Goal: Task Accomplishment & Management: Use online tool/utility

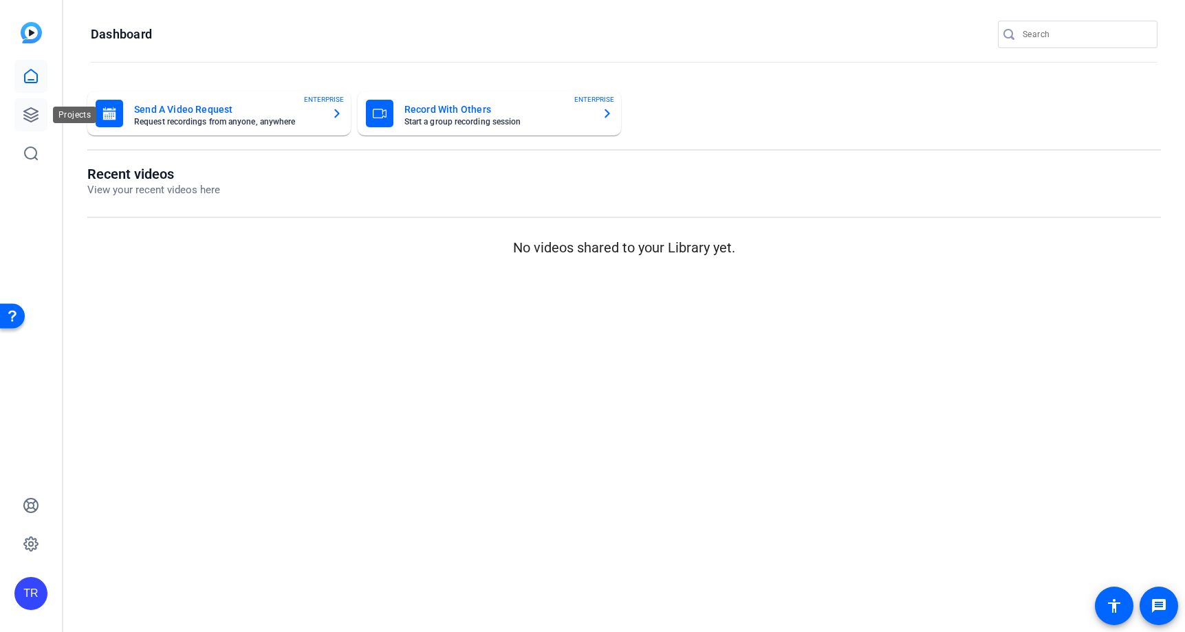
click at [21, 112] on link at bounding box center [30, 114] width 33 height 33
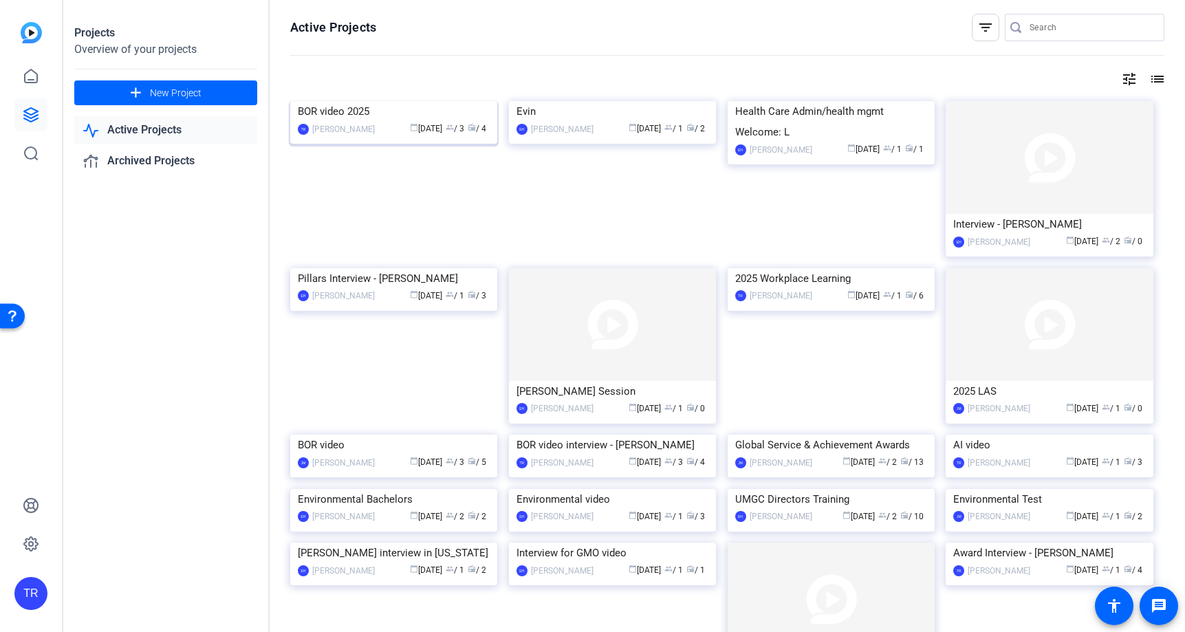
click at [362, 122] on div "BOR video 2025" at bounding box center [394, 111] width 192 height 21
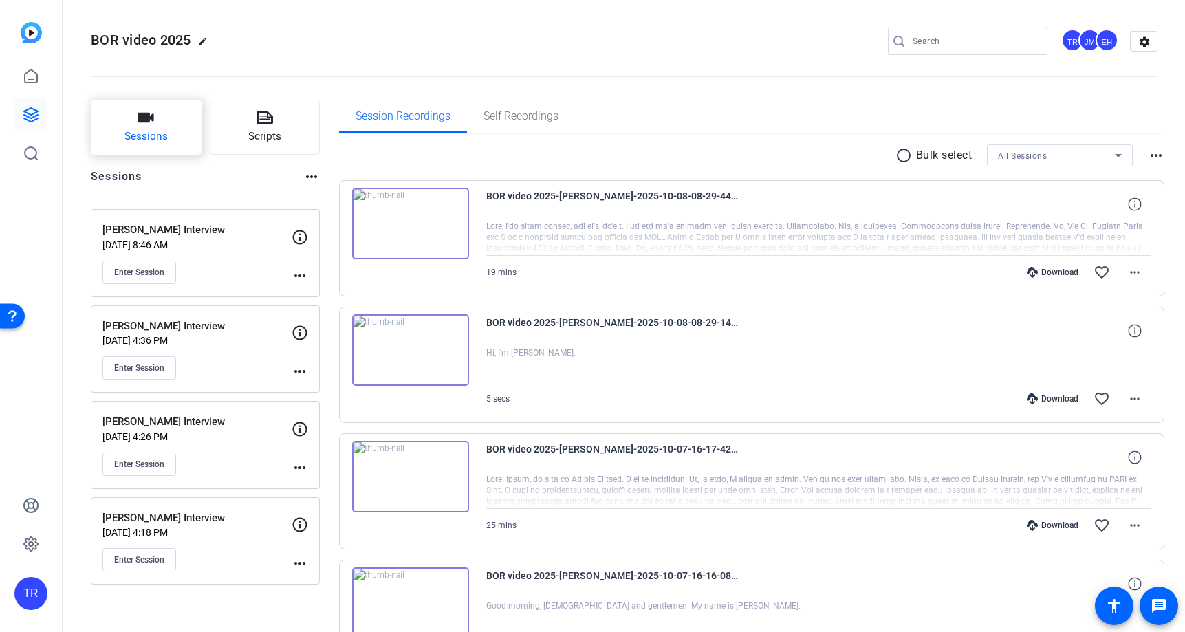
click at [162, 112] on button "Sessions" at bounding box center [146, 127] width 111 height 55
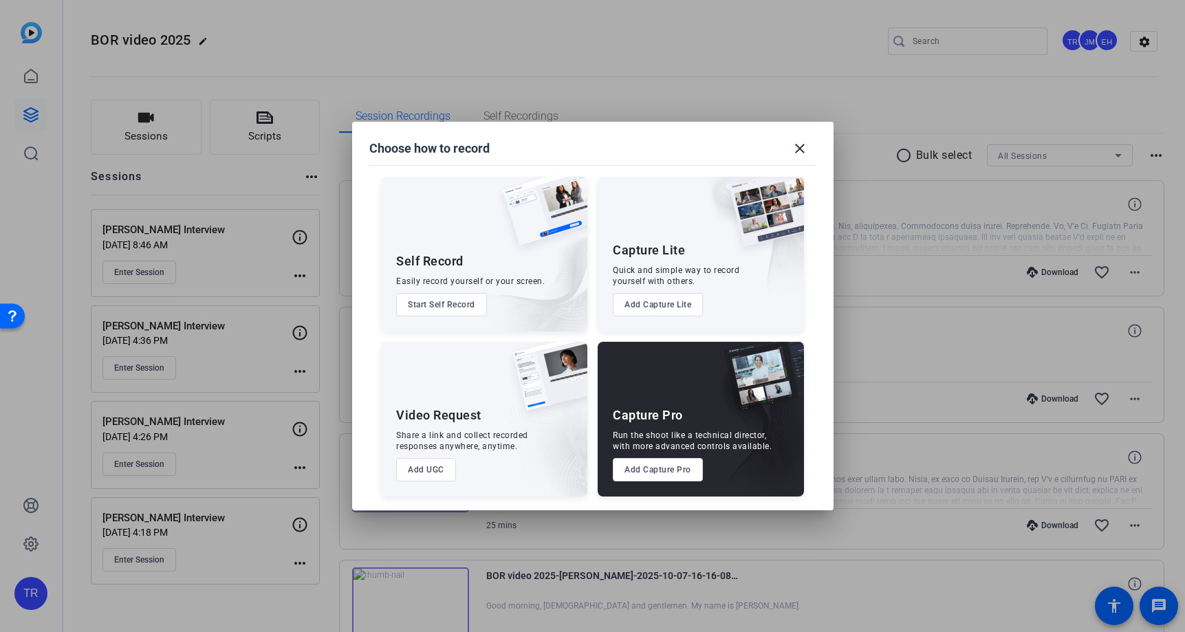
click at [672, 472] on button "Add Capture Pro" at bounding box center [658, 469] width 90 height 23
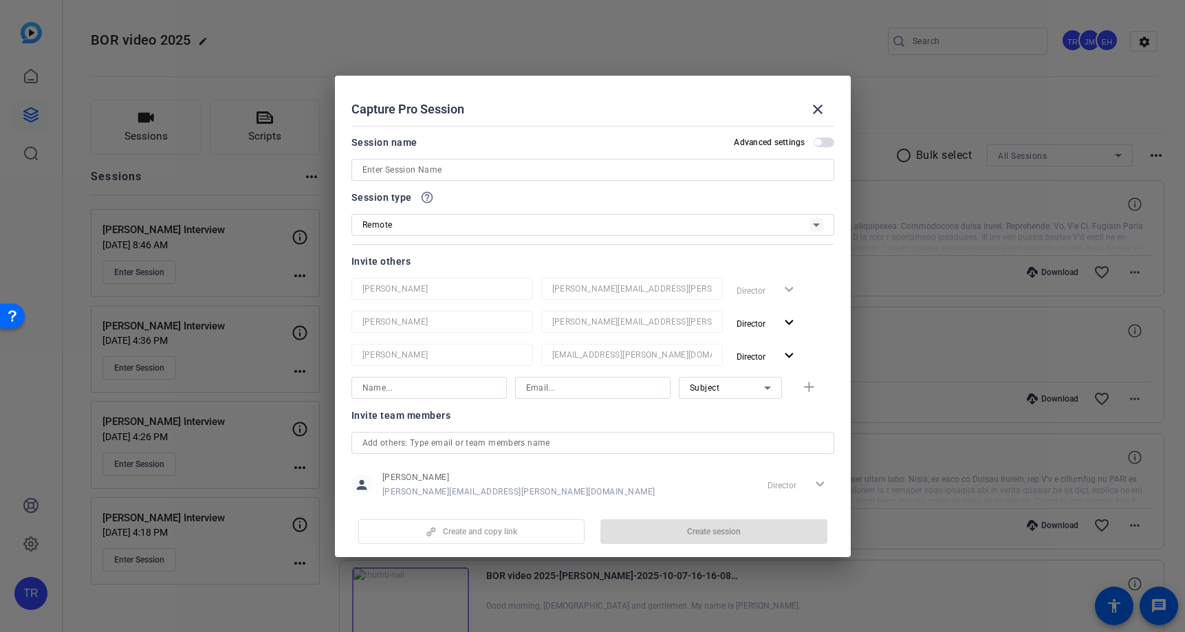
click at [445, 174] on input at bounding box center [592, 170] width 461 height 17
paste input "[PERSON_NAME]"
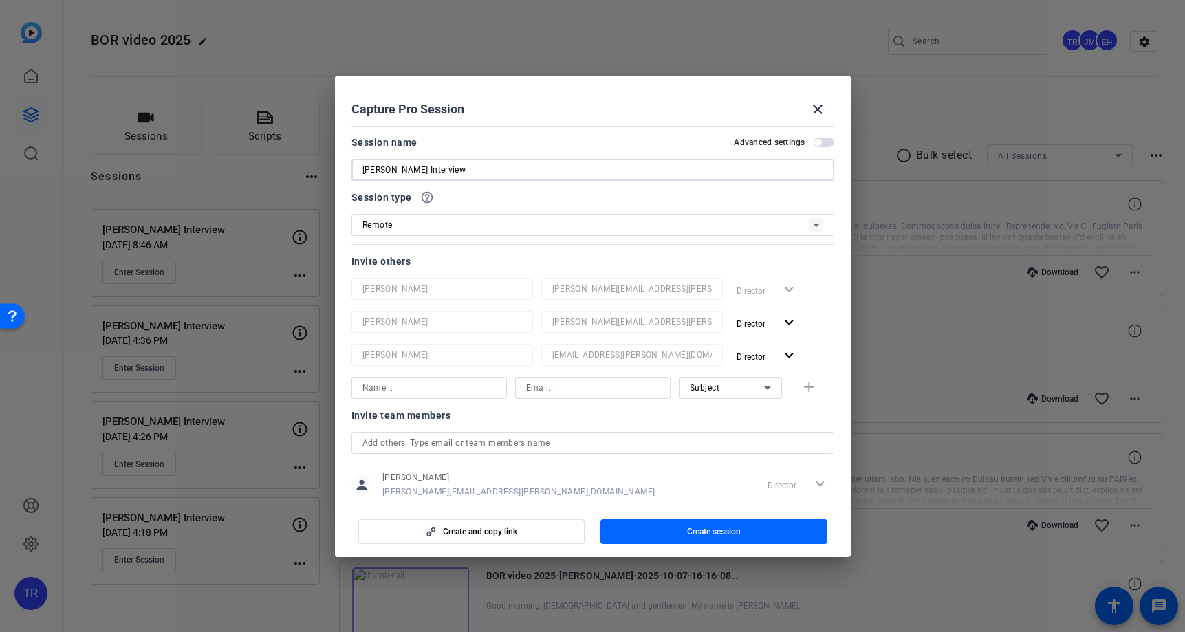
type input "[PERSON_NAME] Interview"
click at [468, 392] on input at bounding box center [428, 388] width 133 height 17
paste input "[PERSON_NAME]"
type input "[PERSON_NAME]"
click at [556, 390] on input at bounding box center [592, 388] width 133 height 17
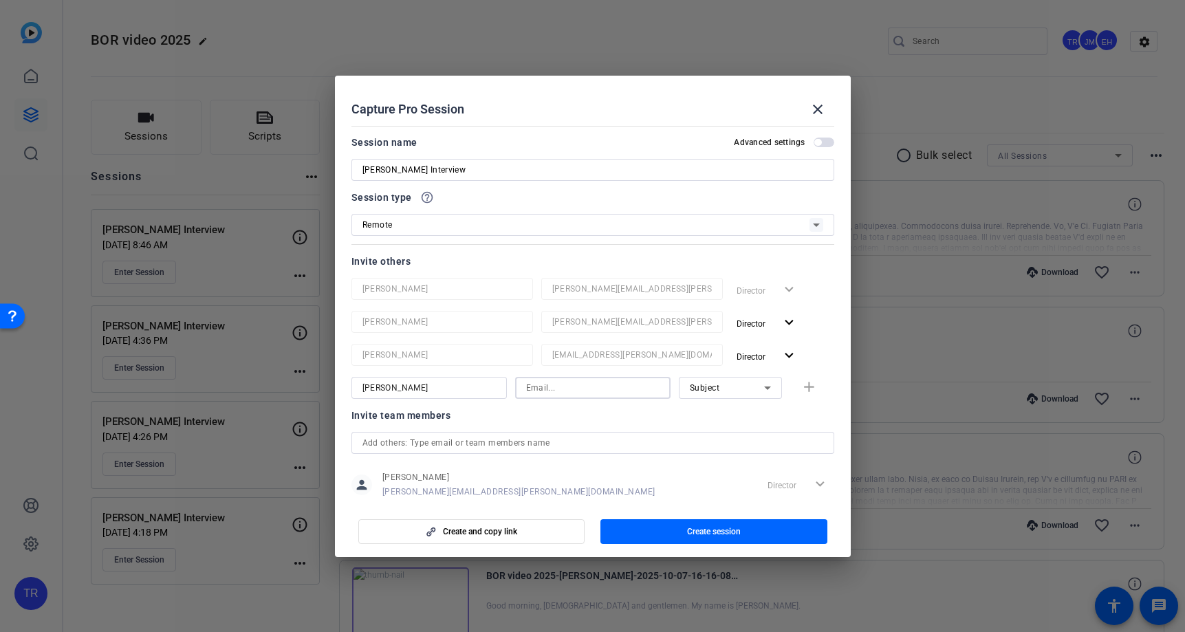
paste input "[PERSON_NAME][EMAIL_ADDRESS][DOMAIN_NAME]"
type input "[PERSON_NAME][EMAIL_ADDRESS][DOMAIN_NAME]"
click at [467, 389] on input "[PERSON_NAME]" at bounding box center [428, 388] width 133 height 17
click at [664, 532] on span "button" at bounding box center [713, 531] width 227 height 33
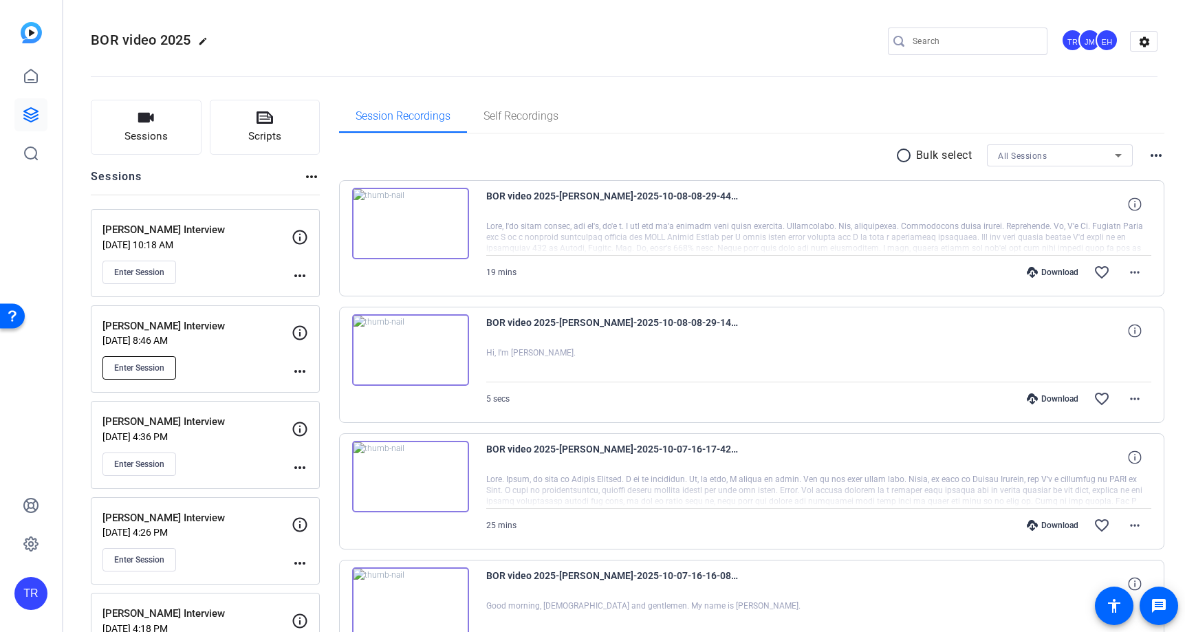
click at [144, 366] on span "Enter Session" at bounding box center [139, 367] width 50 height 11
click at [151, 276] on span "Enter Session" at bounding box center [139, 272] width 50 height 11
click at [138, 145] on button "Sessions" at bounding box center [146, 127] width 111 height 55
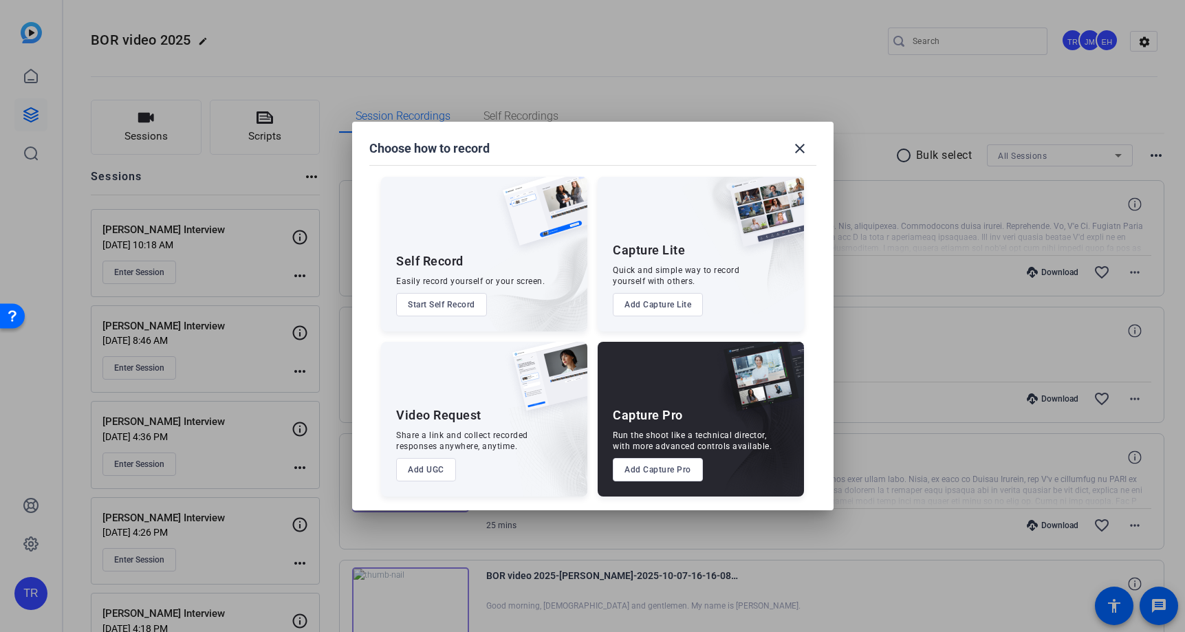
click at [662, 475] on button "Add Capture Pro" at bounding box center [658, 469] width 90 height 23
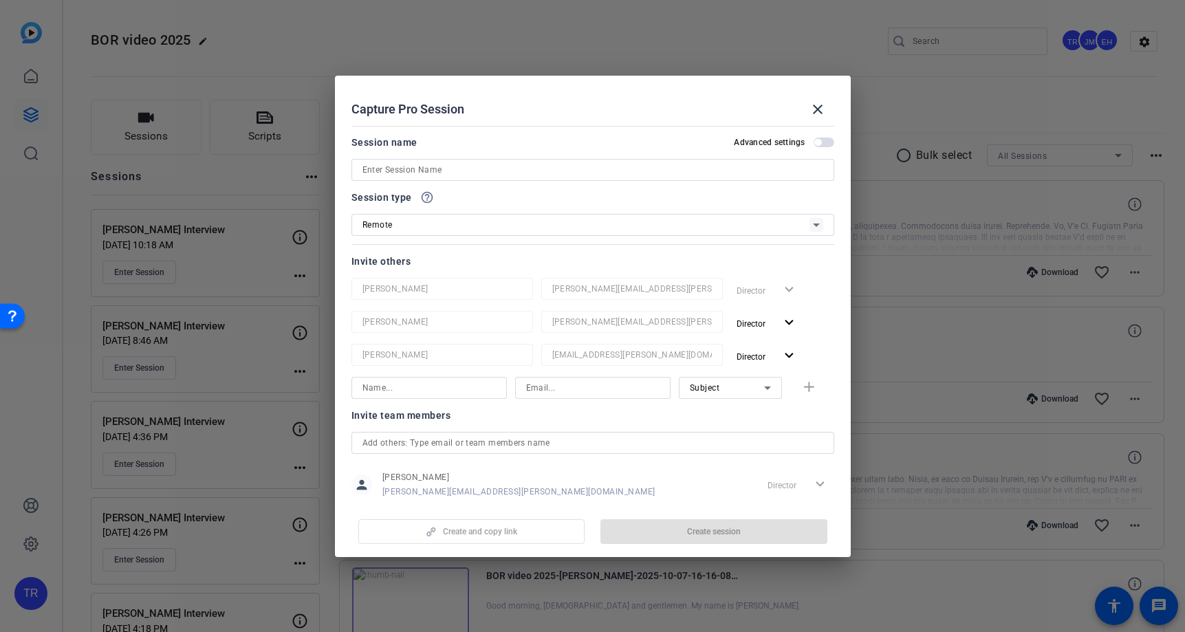
click at [422, 168] on input at bounding box center [592, 170] width 461 height 17
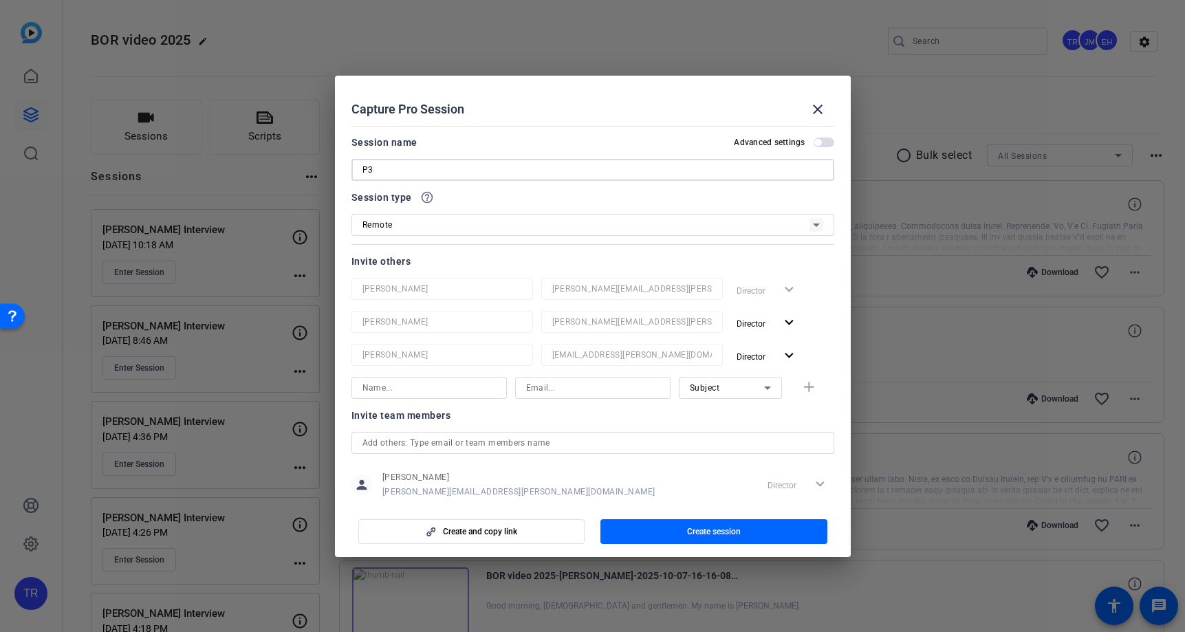
type input "P"
type input "3D Scholar Interview"
click at [688, 534] on span "Create session" at bounding box center [714, 531] width 54 height 11
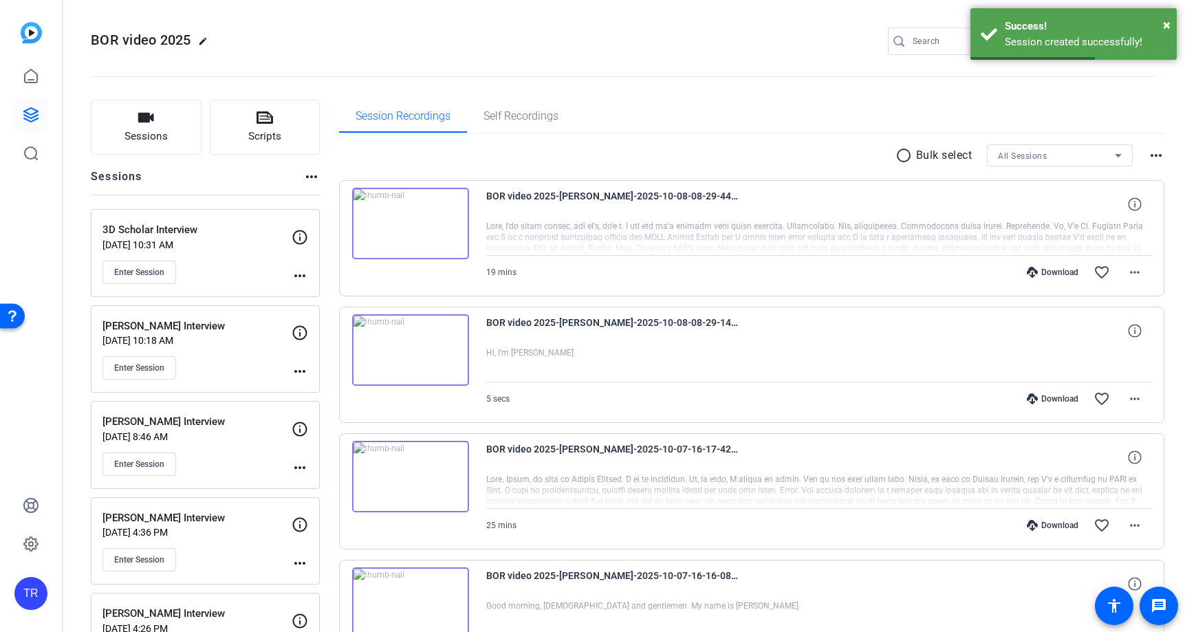
click at [187, 241] on p "[DATE] 10:31 AM" at bounding box center [196, 244] width 189 height 11
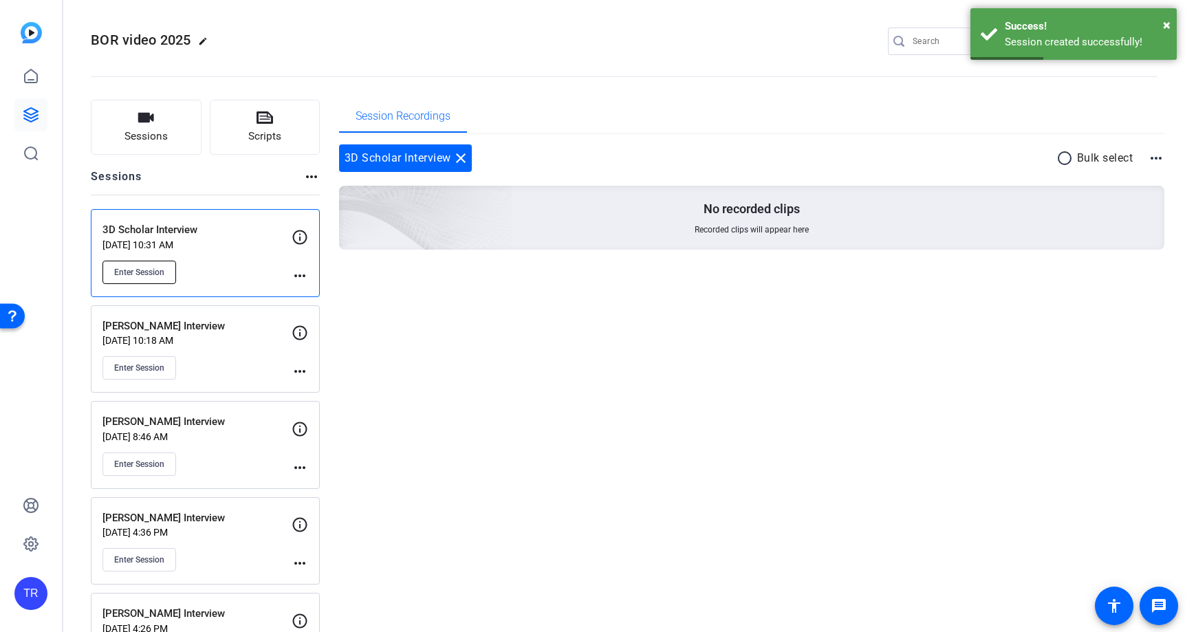
click at [156, 267] on span "Enter Session" at bounding box center [139, 272] width 50 height 11
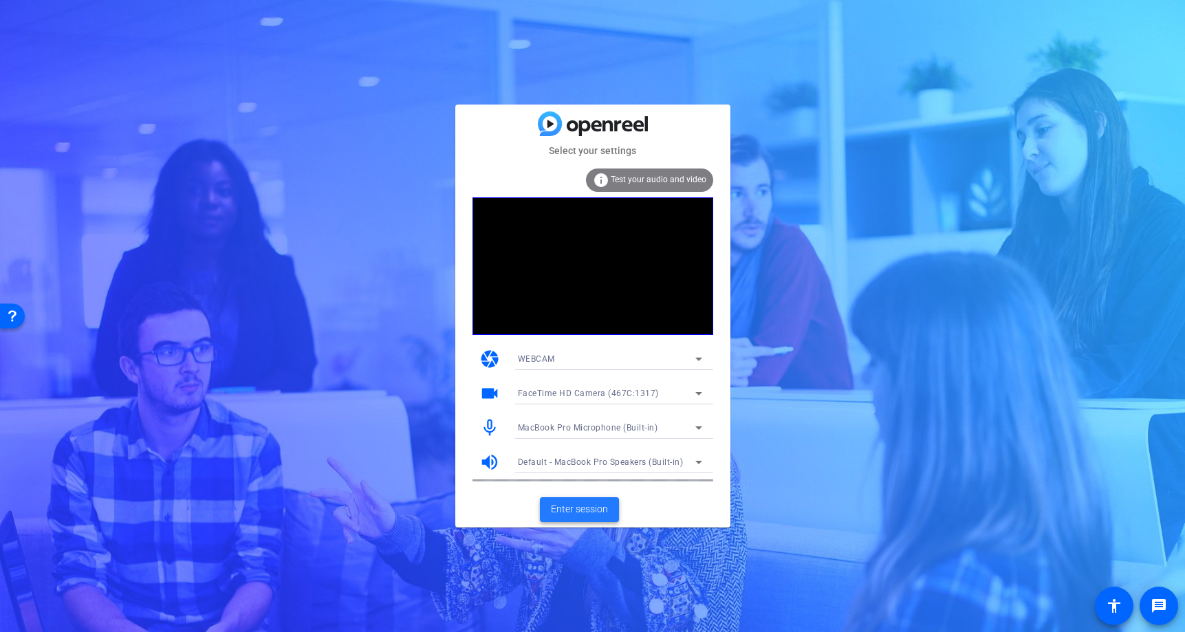
click at [576, 510] on span "Enter session" at bounding box center [579, 509] width 57 height 14
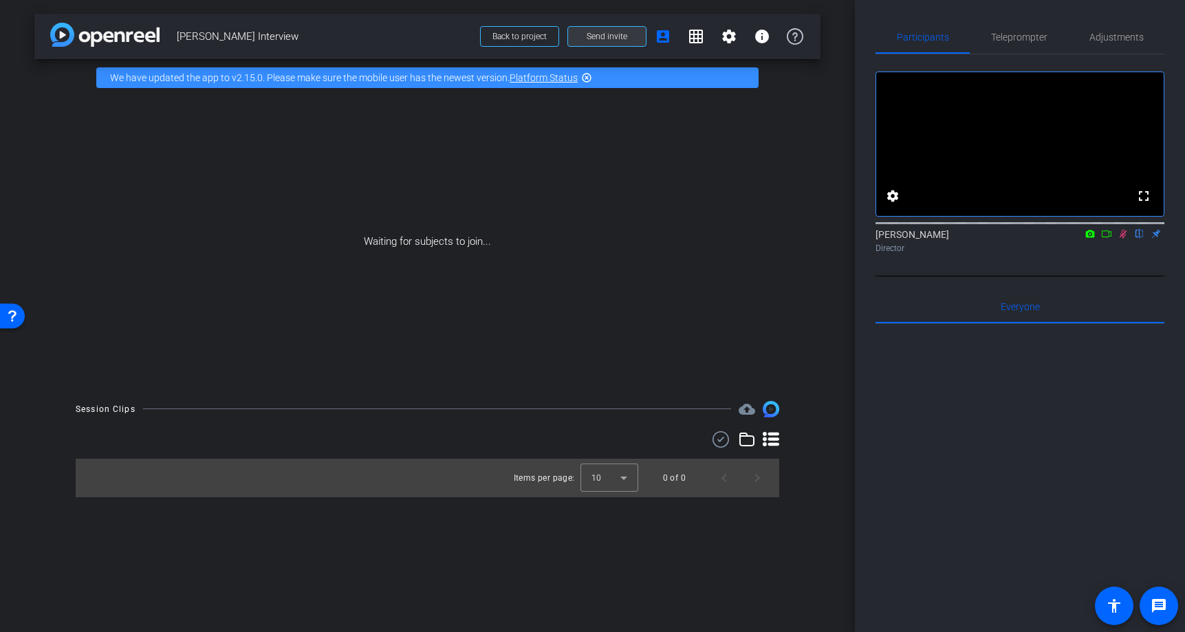
click at [624, 36] on span "Send invite" at bounding box center [607, 36] width 41 height 11
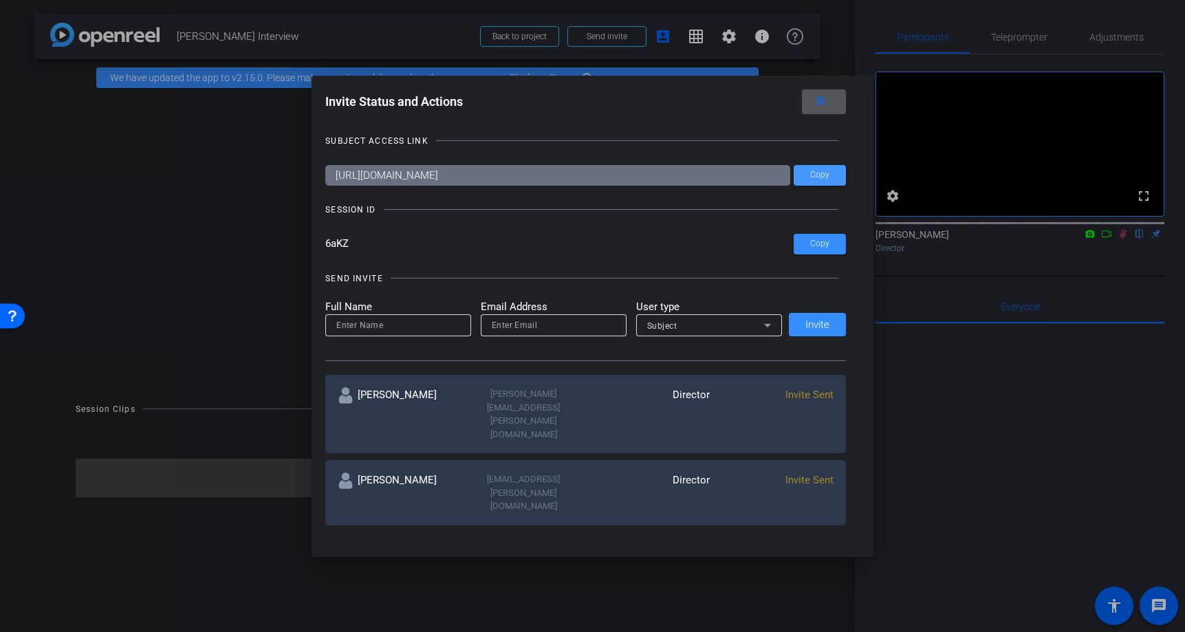
click at [832, 175] on span at bounding box center [820, 175] width 52 height 33
click at [821, 107] on mat-icon "close" at bounding box center [820, 101] width 17 height 17
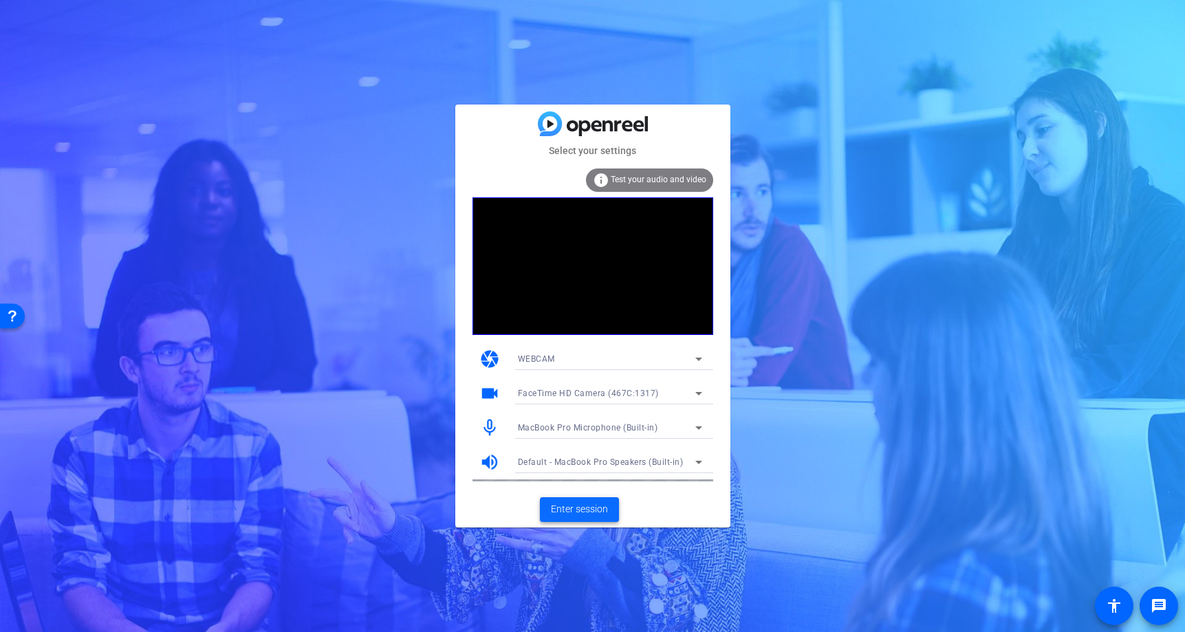
click at [587, 510] on span "Enter session" at bounding box center [579, 509] width 57 height 14
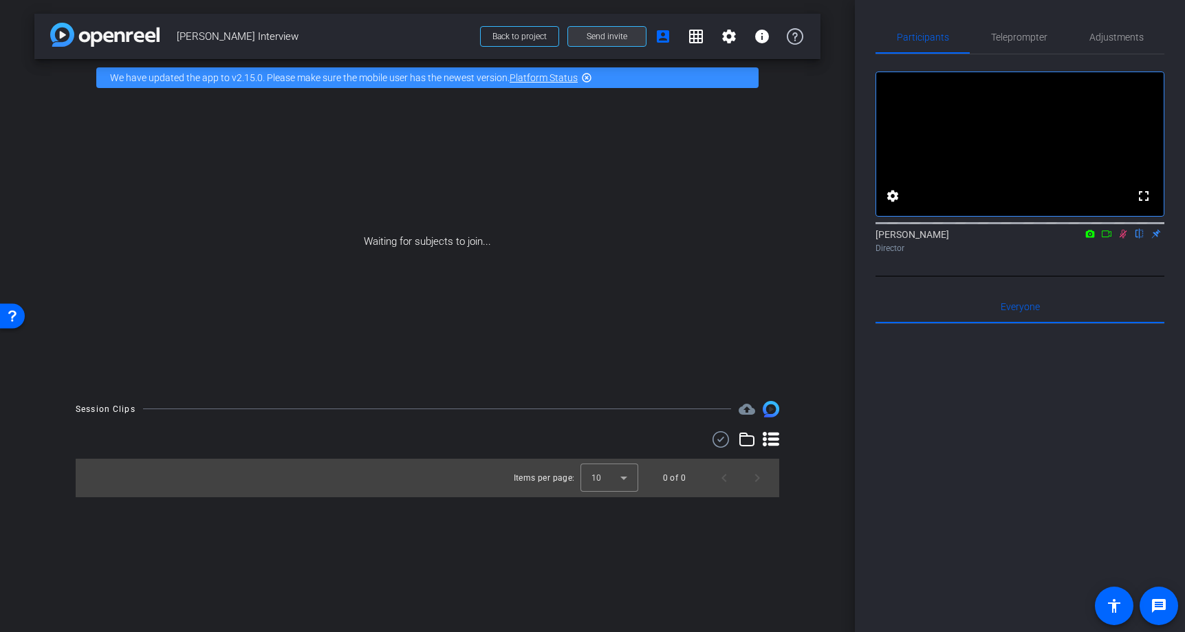
click at [593, 37] on span "Send invite" at bounding box center [607, 36] width 41 height 11
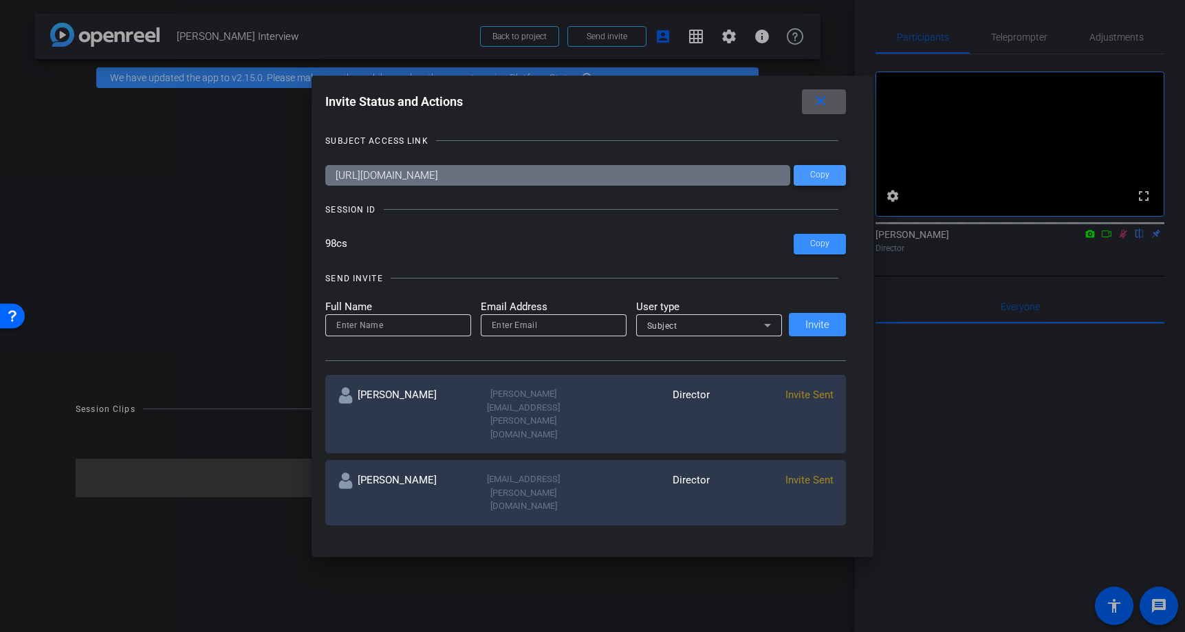
click at [828, 178] on span "Copy" at bounding box center [819, 175] width 19 height 10
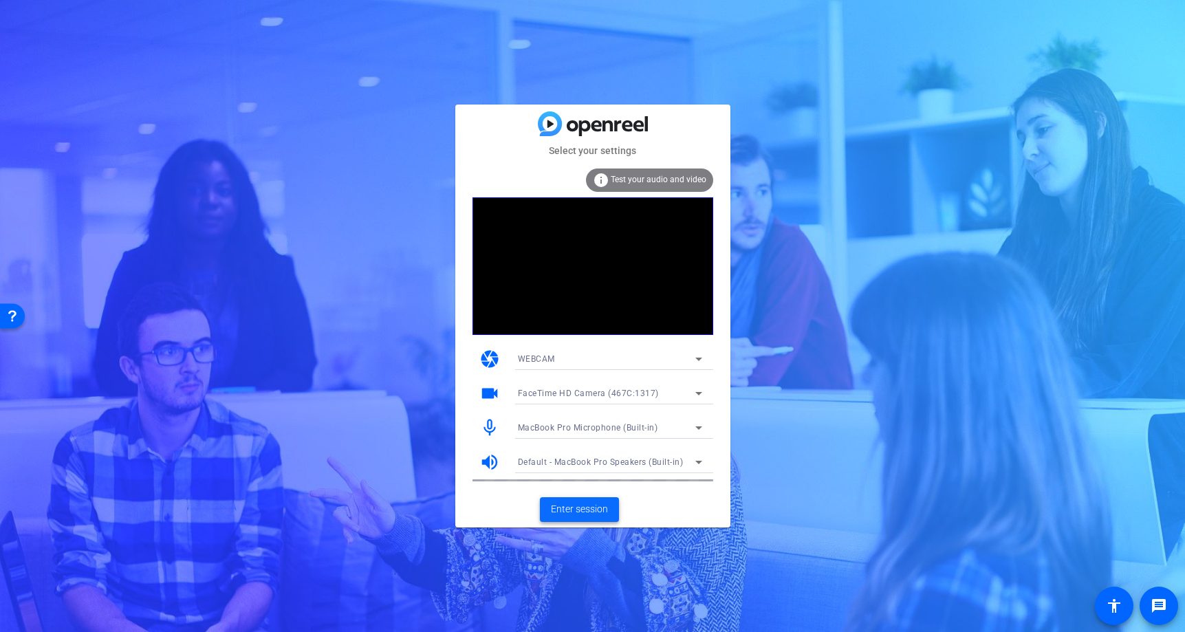
click at [587, 508] on span "Enter session" at bounding box center [579, 509] width 57 height 14
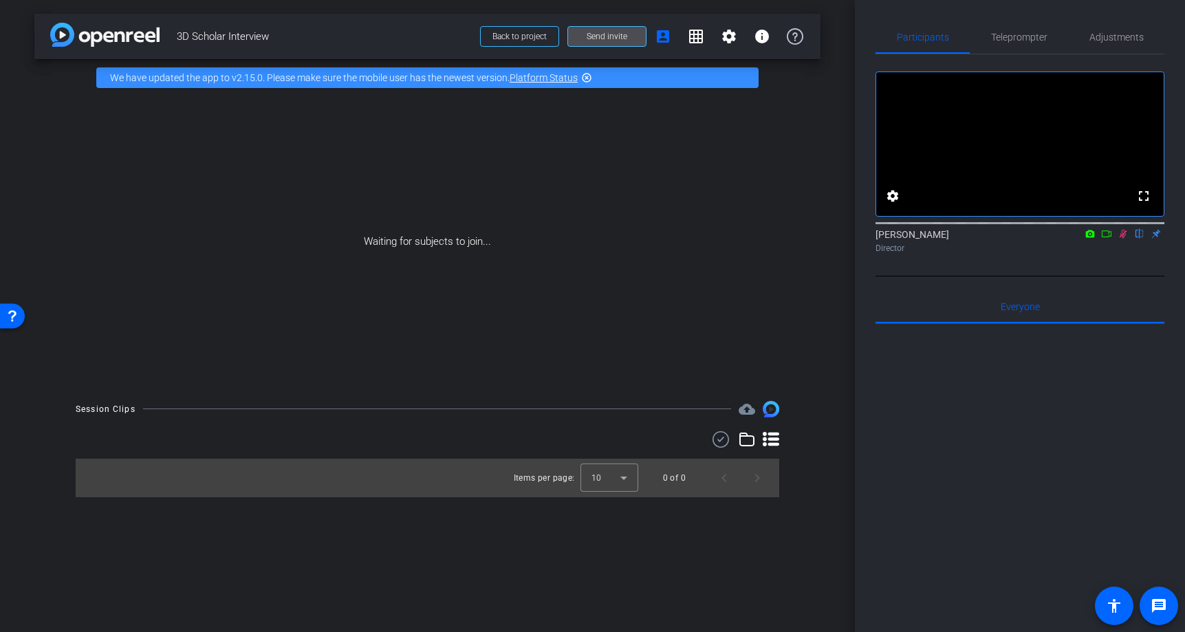
click at [620, 43] on span at bounding box center [607, 36] width 78 height 33
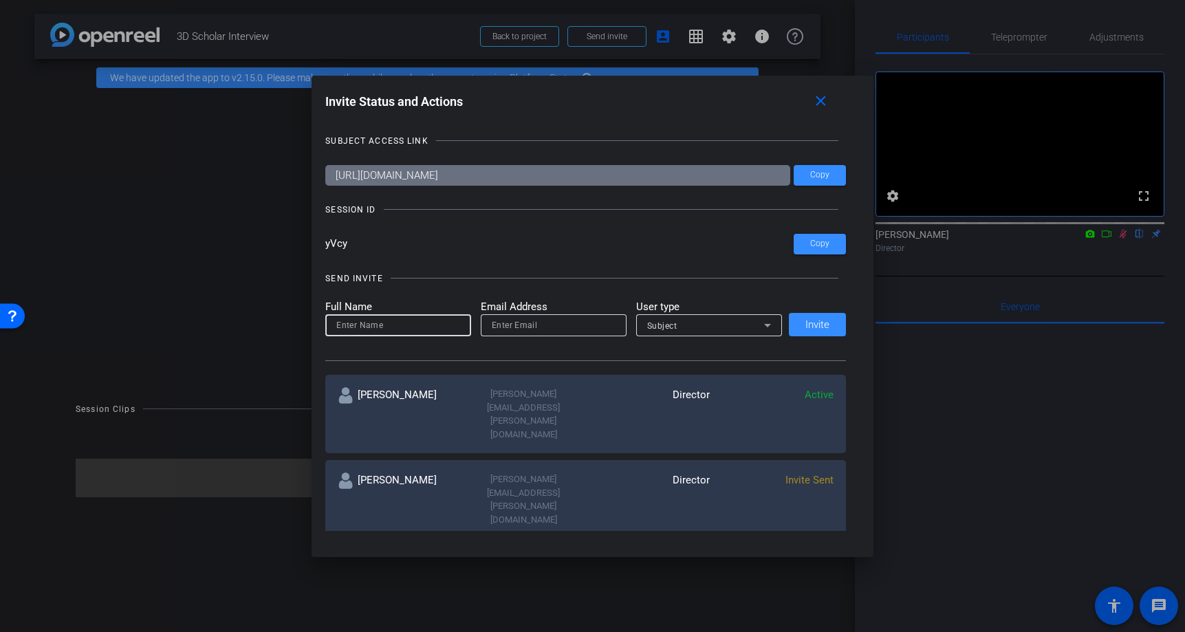
click at [443, 327] on input at bounding box center [398, 325] width 124 height 17
click at [442, 324] on input at bounding box center [398, 325] width 124 height 17
type input "Lauren Cardillo"
click at [767, 326] on icon at bounding box center [767, 325] width 7 height 3
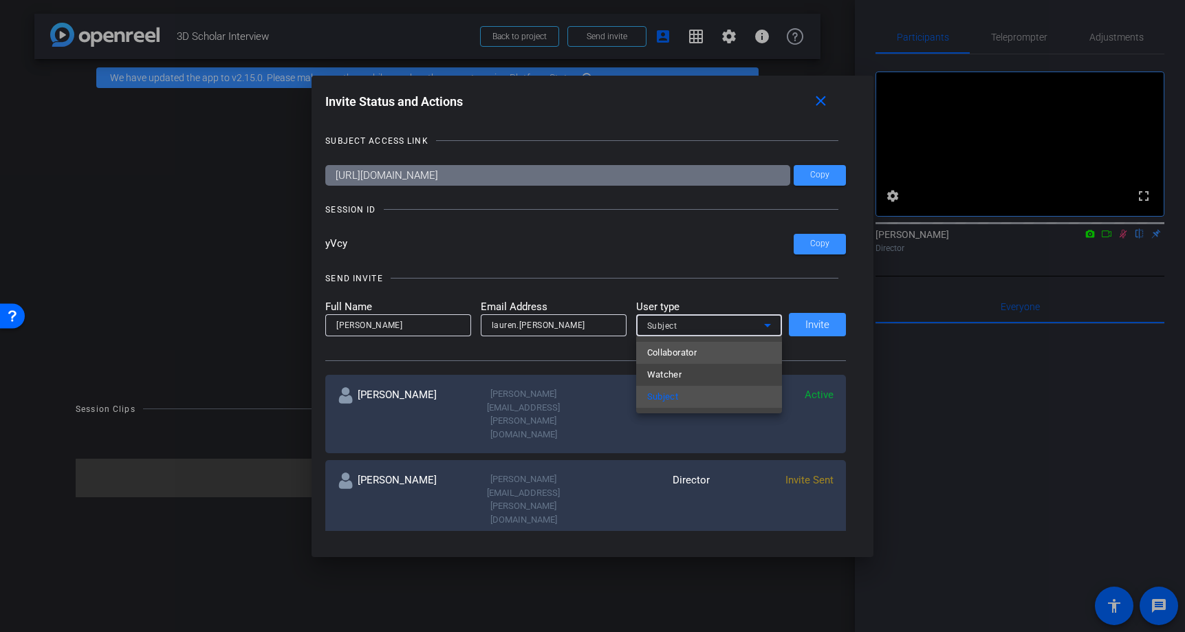
click at [714, 356] on mat-option "Collaborator" at bounding box center [709, 353] width 146 height 22
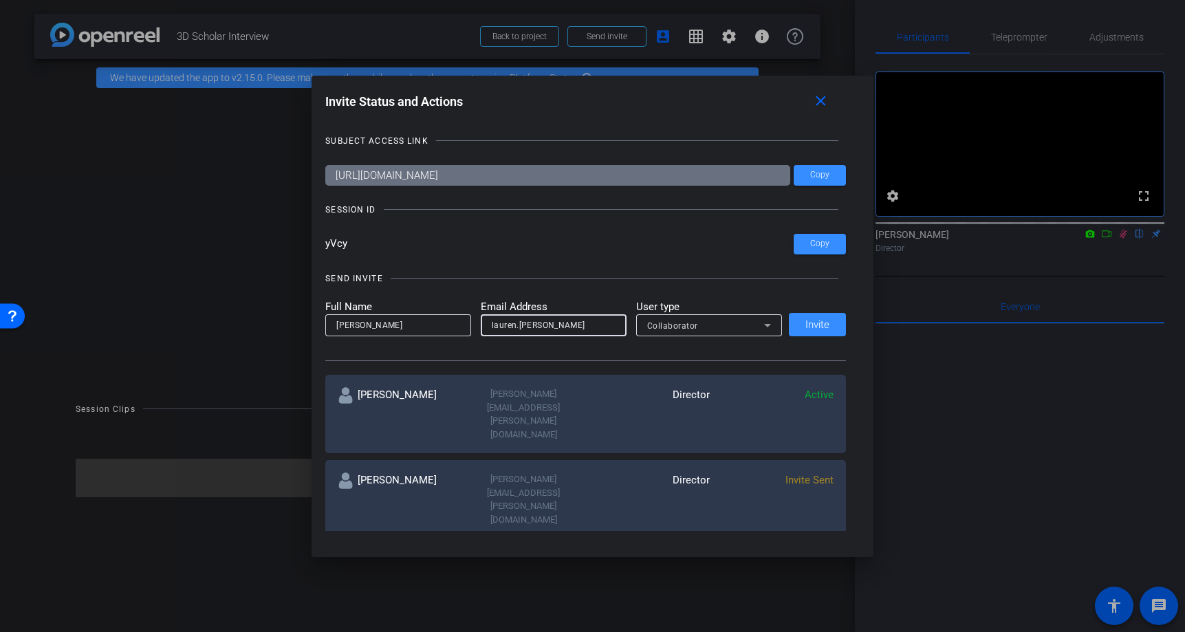
click at [573, 329] on input "lauren.cardillo" at bounding box center [554, 325] width 124 height 17
type input "lauren.cardillo@umgc.edu"
click at [809, 321] on span "Invite" at bounding box center [817, 325] width 24 height 10
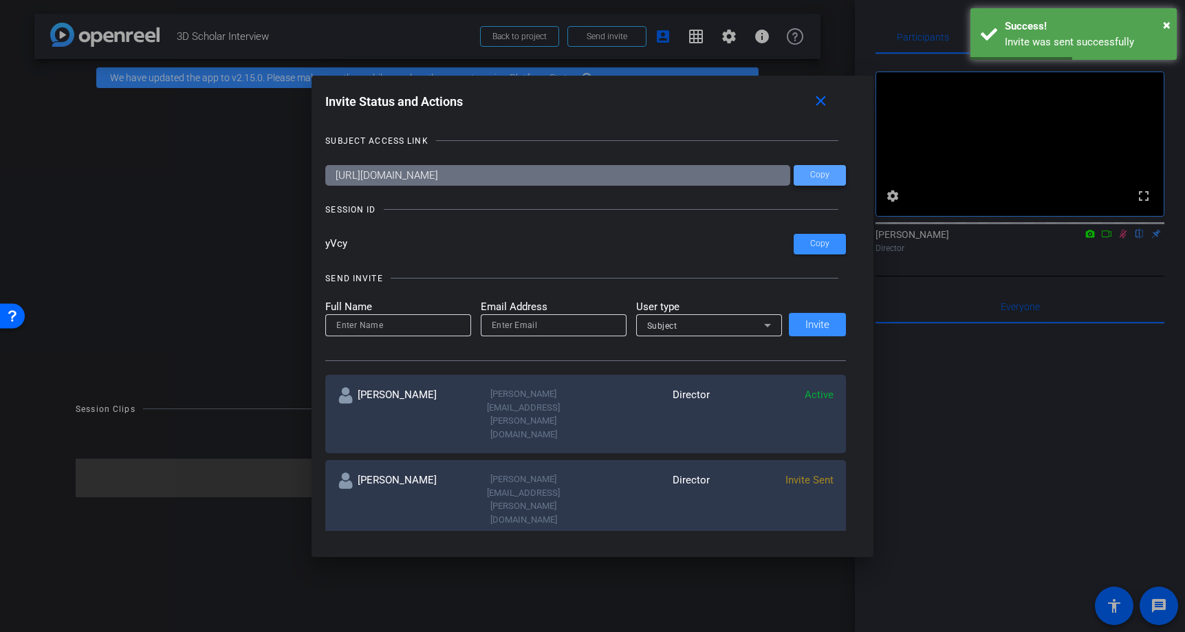
click at [818, 174] on span "Copy" at bounding box center [819, 175] width 19 height 10
